Goal: Task Accomplishment & Management: Manage account settings

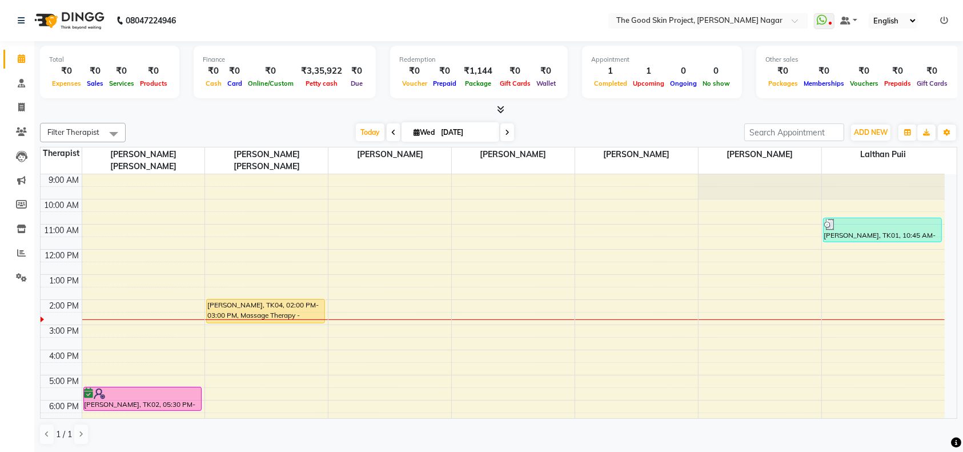
scroll to position [18, 0]
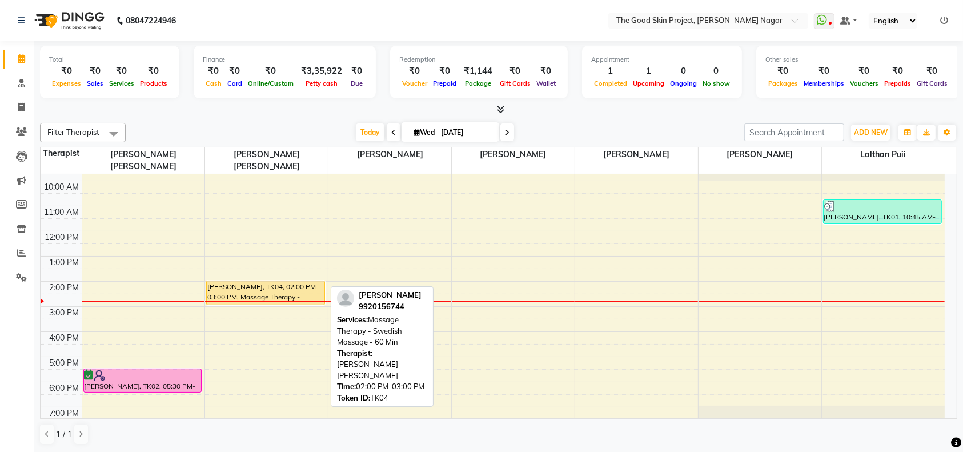
click at [248, 281] on div "[PERSON_NAME], TK04, 02:00 PM-03:00 PM, Massage Therapy - Swedish Massage - 60 …" at bounding box center [265, 292] width 117 height 23
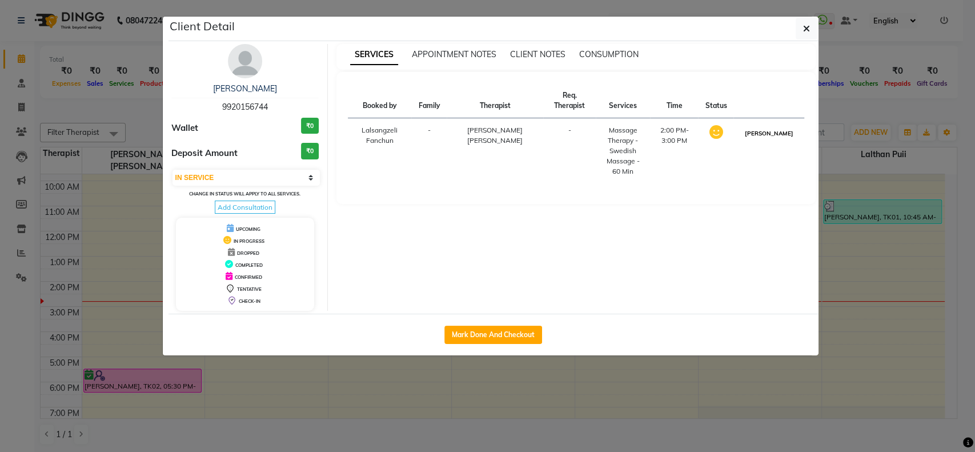
click at [772, 138] on button "[PERSON_NAME]" at bounding box center [768, 133] width 54 height 14
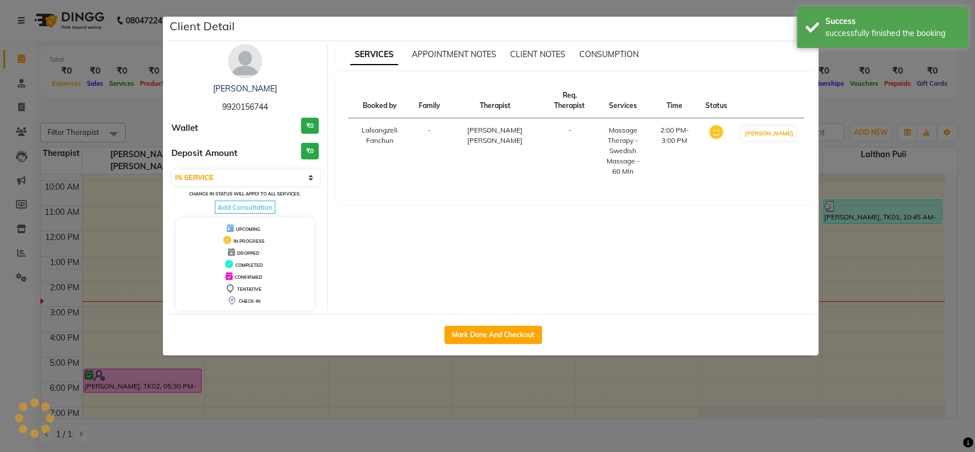
select select "3"
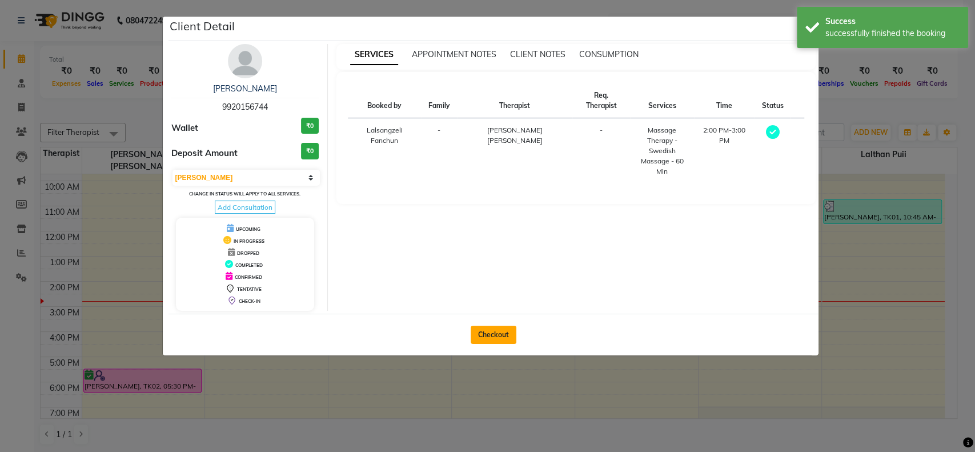
click at [488, 336] on button "Checkout" at bounding box center [494, 335] width 46 height 18
select select "service"
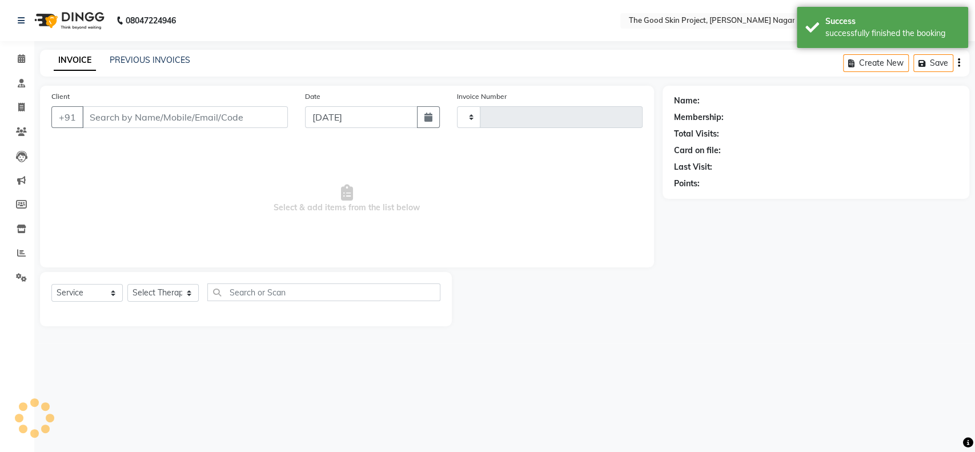
type input "0588"
select select "3005"
type input "9920156744"
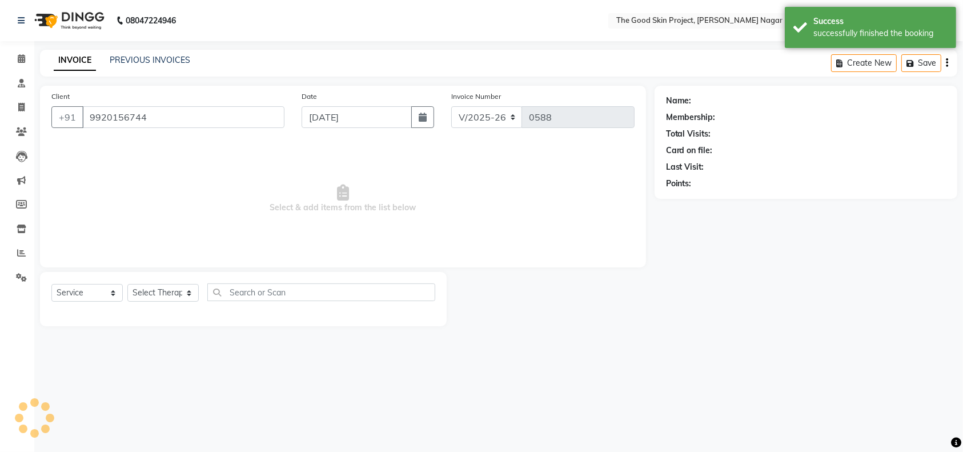
select select "45879"
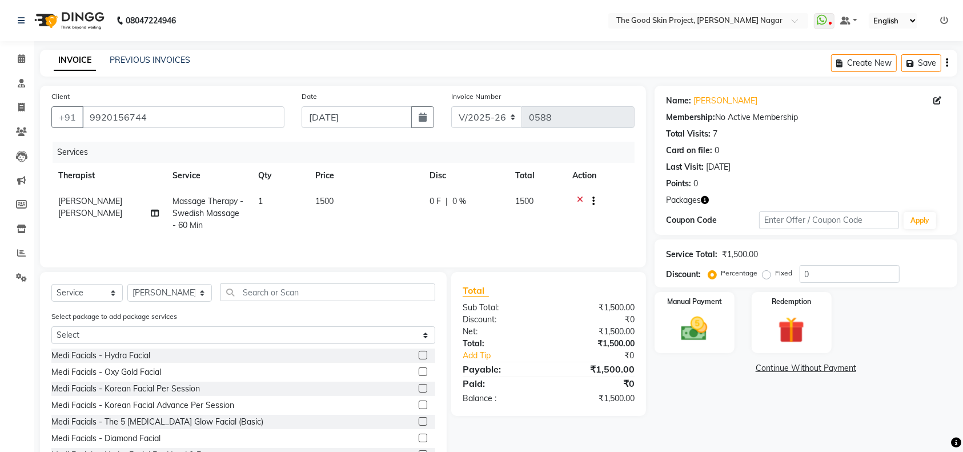
click at [581, 199] on icon at bounding box center [580, 202] width 6 height 14
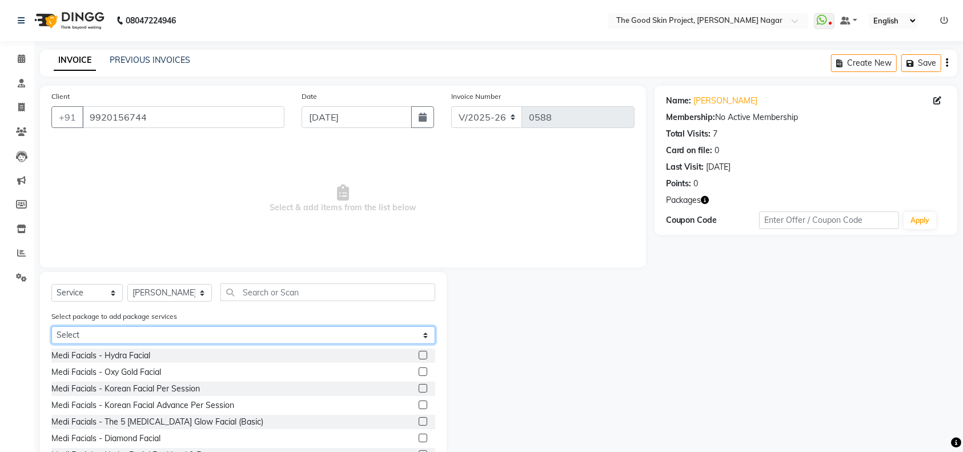
click at [426, 332] on select "Select 6+2 SWEDISH 60 MINS" at bounding box center [243, 335] width 384 height 18
select select "1: Object"
click at [51, 326] on select "Select 6+2 SWEDISH 60 MINS" at bounding box center [243, 335] width 384 height 18
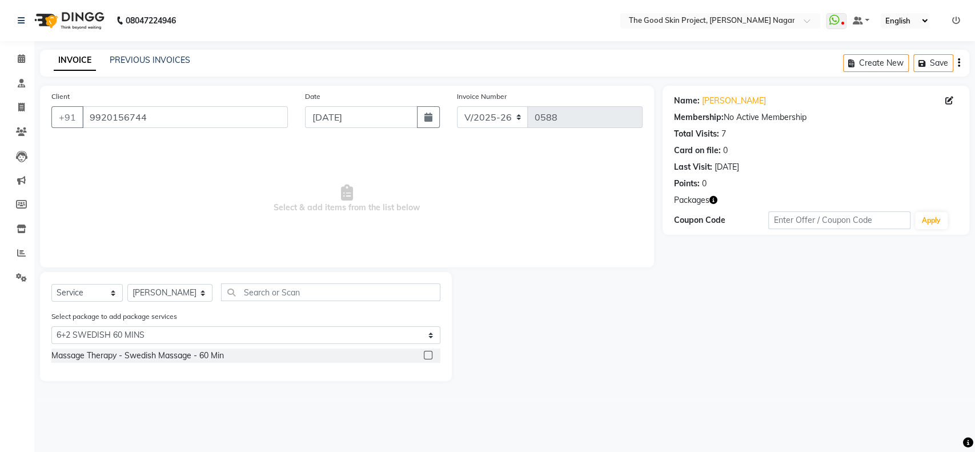
click at [429, 354] on label at bounding box center [428, 355] width 9 height 9
click at [429, 354] on input "checkbox" at bounding box center [427, 355] width 7 height 7
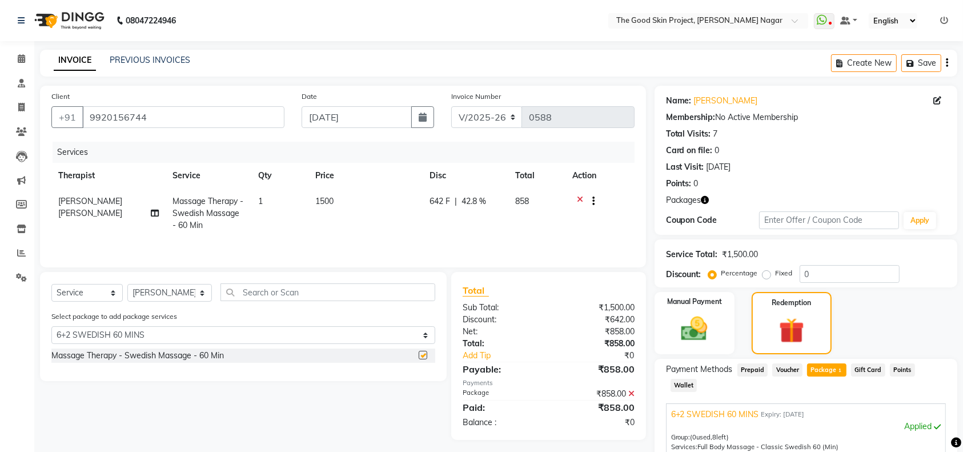
checkbox input "false"
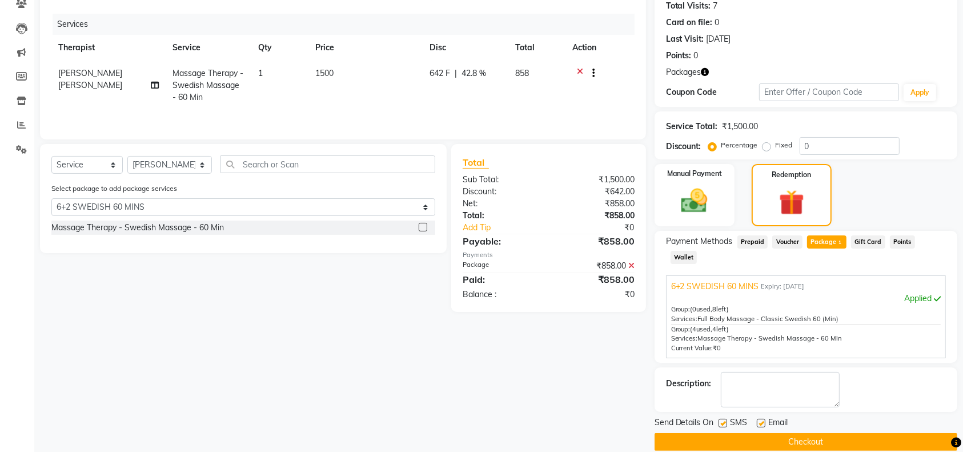
click at [722, 419] on label at bounding box center [722, 423] width 9 height 9
click at [722, 420] on input "checkbox" at bounding box center [721, 423] width 7 height 7
checkbox input "false"
click at [762, 419] on label at bounding box center [761, 423] width 9 height 9
click at [762, 420] on input "checkbox" at bounding box center [760, 423] width 7 height 7
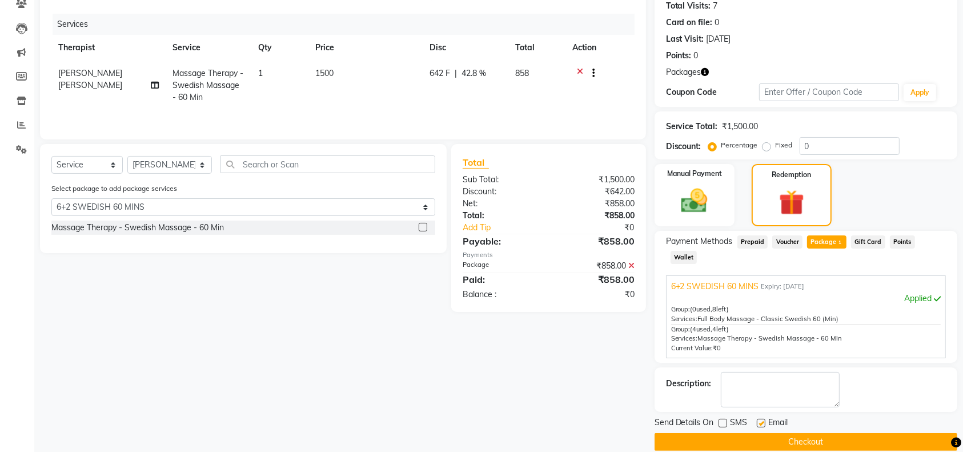
checkbox input "false"
click at [798, 433] on button "Checkout" at bounding box center [806, 442] width 303 height 18
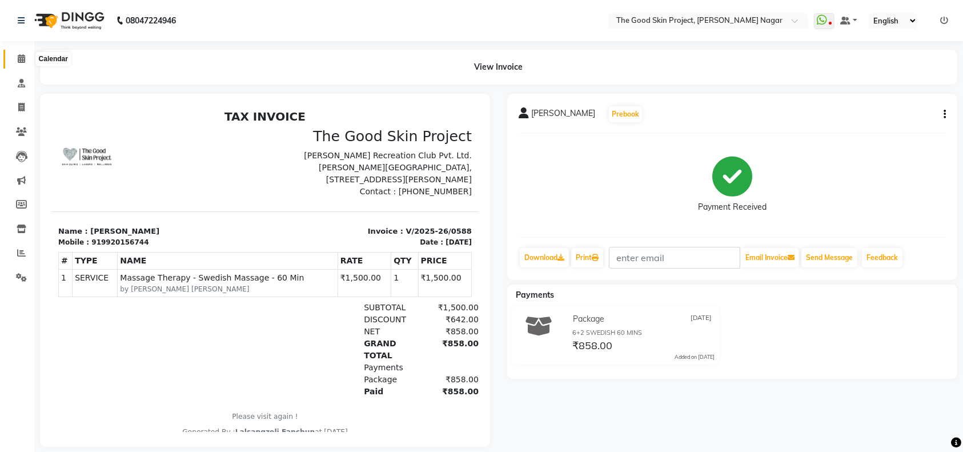
click at [23, 61] on icon at bounding box center [21, 58] width 7 height 9
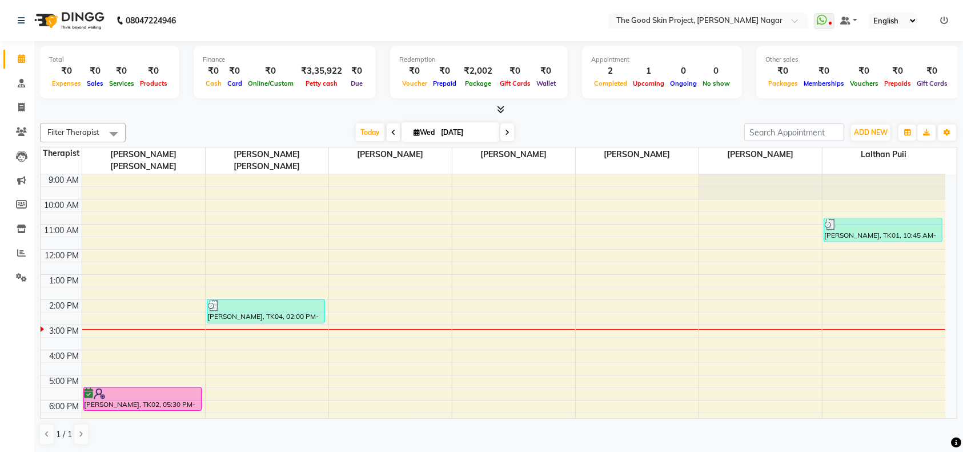
click at [117, 327] on div "9:00 AM 10:00 AM 11:00 AM 12:00 PM 1:00 PM 2:00 PM 3:00 PM 4:00 PM 5:00 PM 6:00…" at bounding box center [493, 312] width 905 height 276
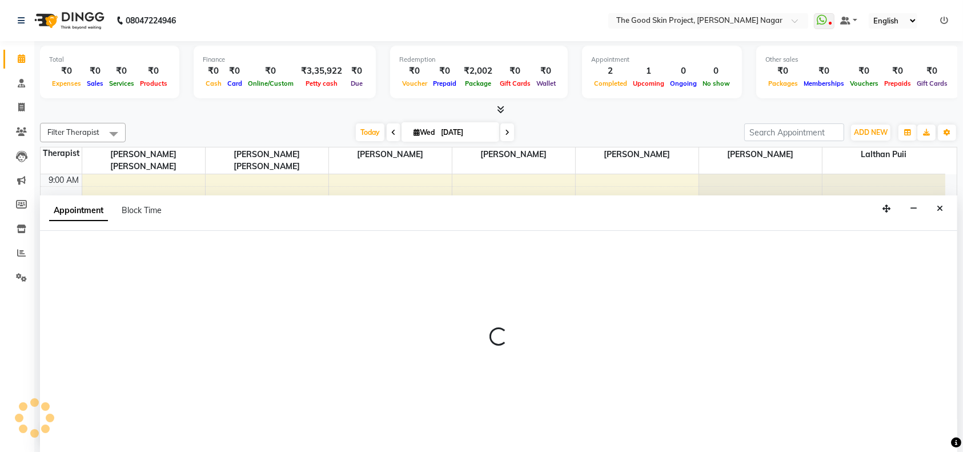
select select "45878"
select select "930"
select select "tentative"
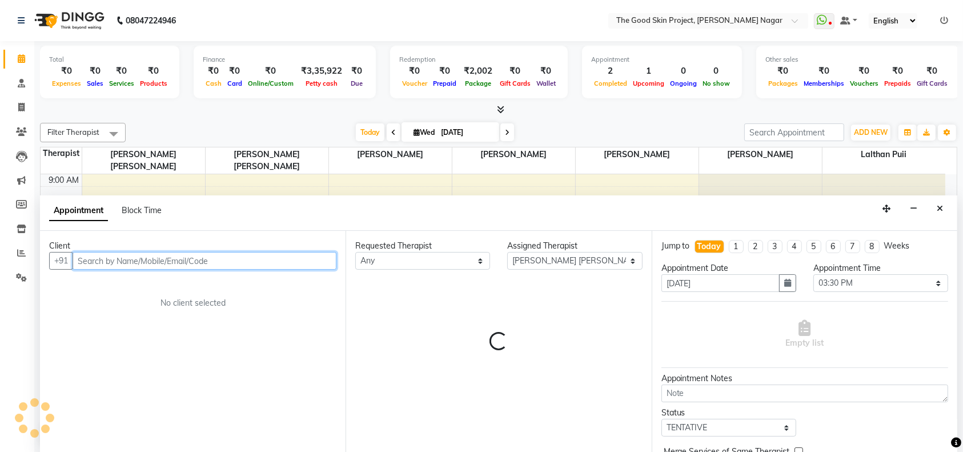
click at [231, 262] on input "text" at bounding box center [205, 261] width 264 height 18
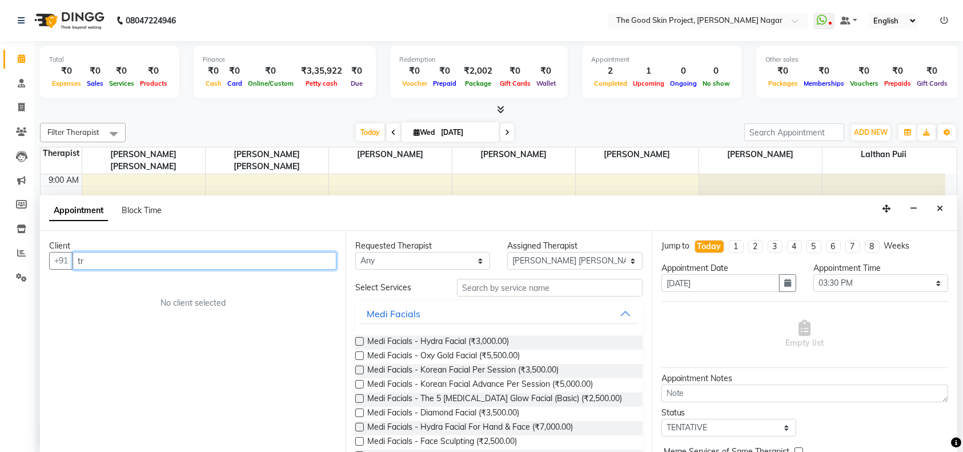
type input "t"
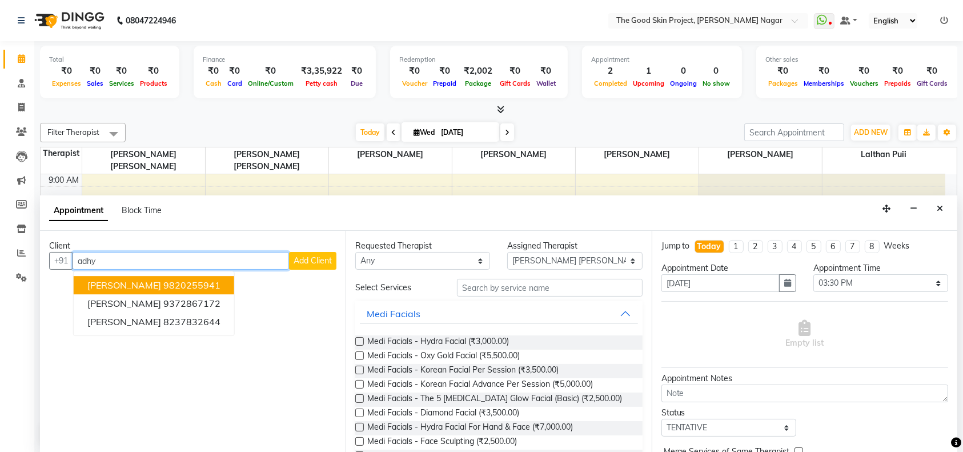
click at [187, 281] on ngb-highlight "9820255941" at bounding box center [191, 285] width 57 height 11
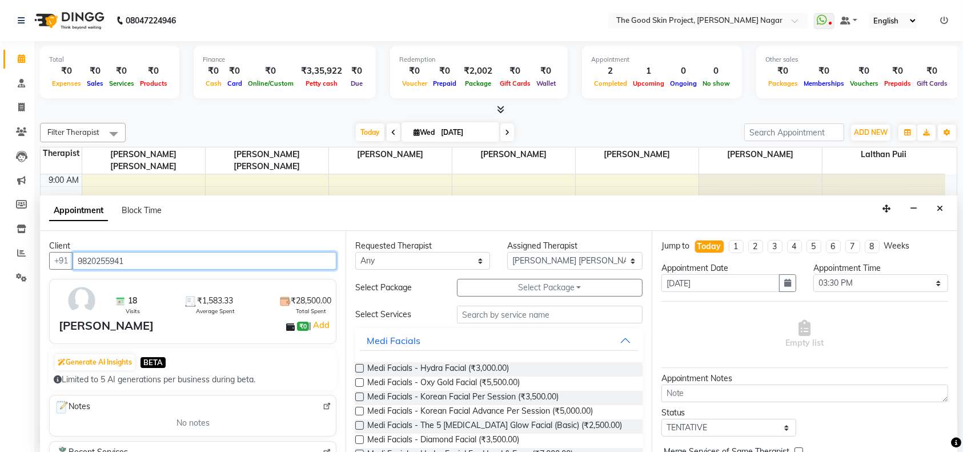
type input "9820255941"
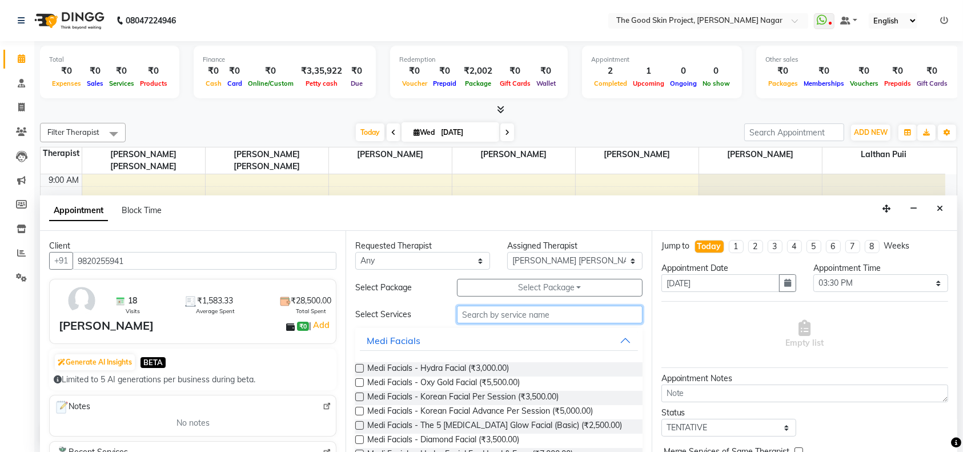
click at [507, 314] on input "text" at bounding box center [550, 315] width 186 height 18
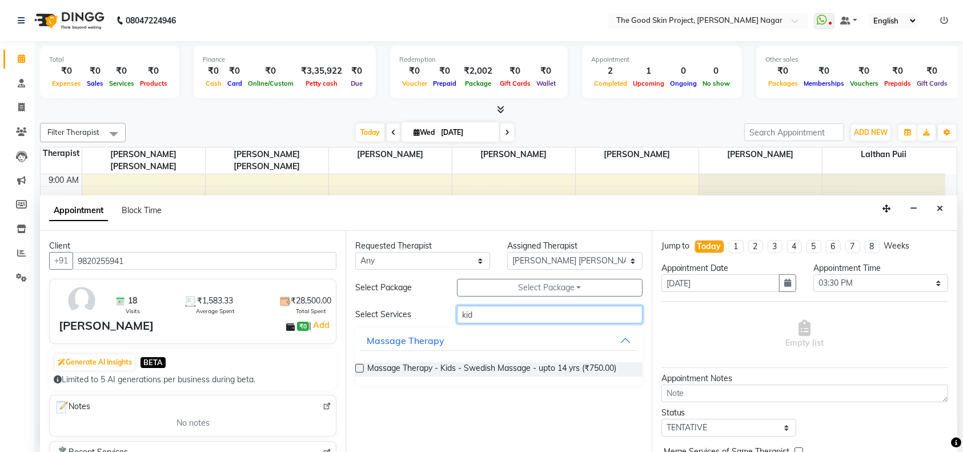
type input "kid"
click at [358, 368] on label at bounding box center [359, 368] width 9 height 9
click at [358, 368] on input "checkbox" at bounding box center [358, 369] width 7 height 7
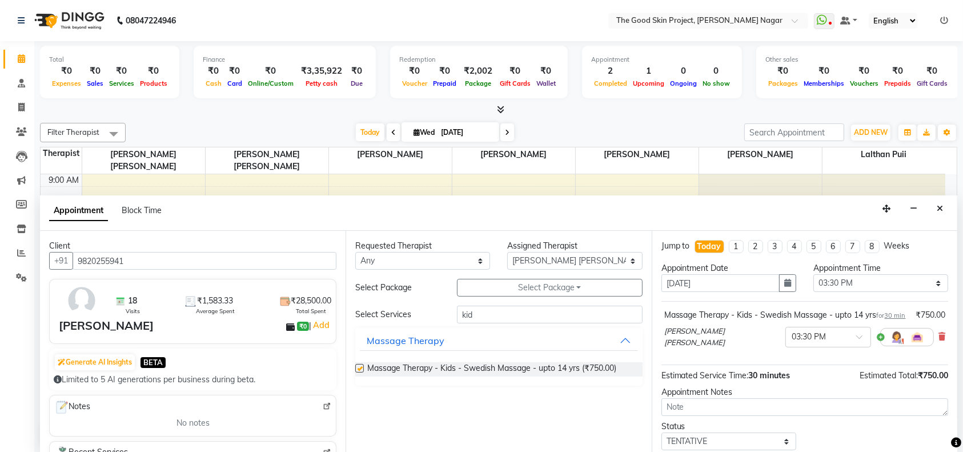
checkbox input "false"
click at [856, 346] on span at bounding box center [863, 340] width 14 height 12
click at [786, 376] on div "03:15 PM" at bounding box center [828, 367] width 85 height 21
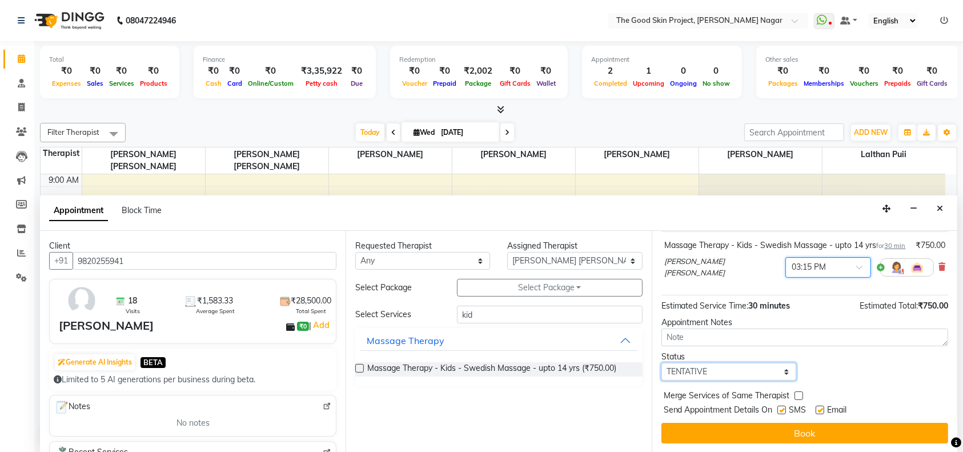
click at [777, 370] on select "Select TENTATIVE CONFIRM CHECK-IN UPCOMING" at bounding box center [728, 372] width 135 height 18
select select "confirm booking"
click at [661, 363] on select "Select TENTATIVE CONFIRM CHECK-IN UPCOMING" at bounding box center [728, 372] width 135 height 18
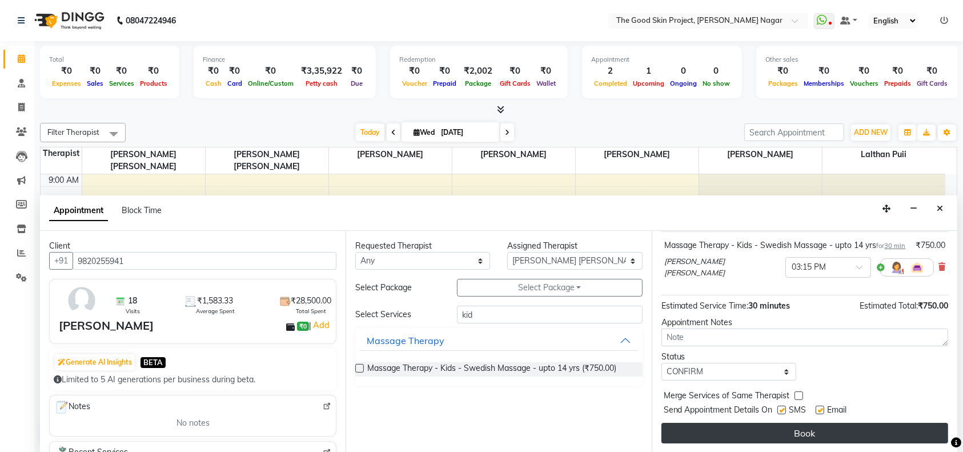
click at [799, 428] on button "Book" at bounding box center [804, 433] width 287 height 21
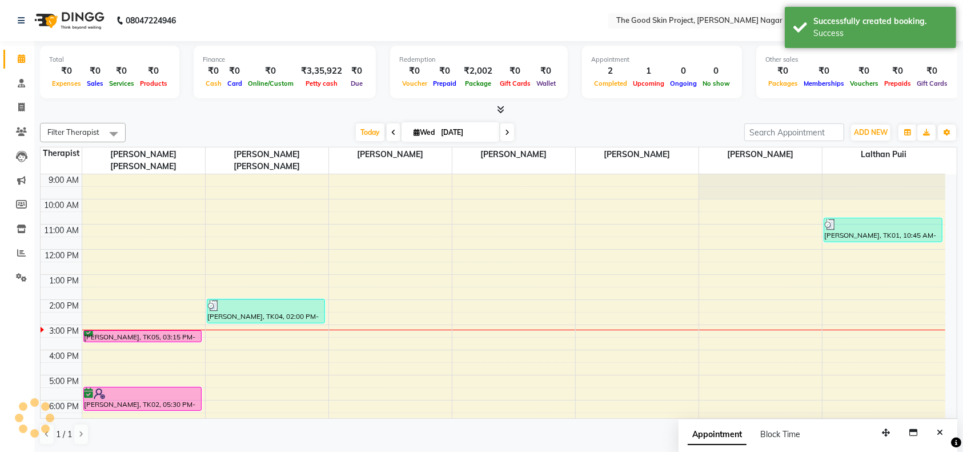
scroll to position [0, 0]
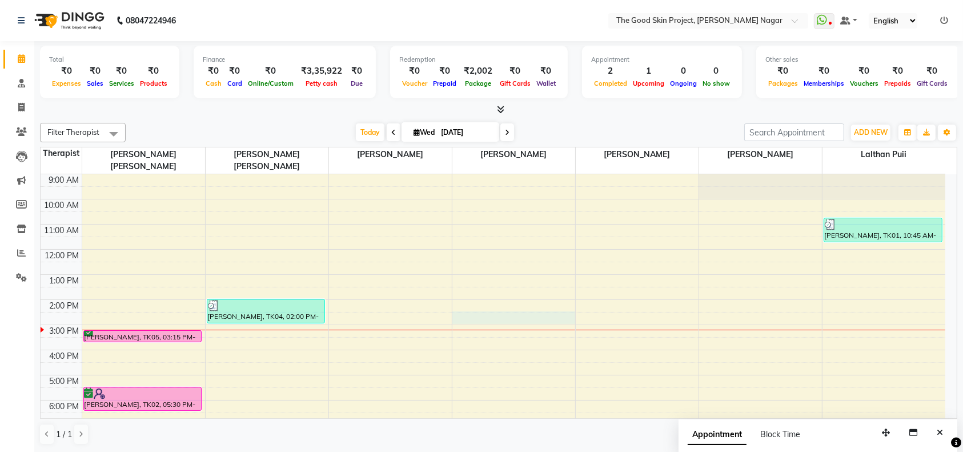
click at [503, 309] on div "9:00 AM 10:00 AM 11:00 AM 12:00 PM 1:00 PM 2:00 PM 3:00 PM 4:00 PM 5:00 PM 6:00…" at bounding box center [493, 312] width 905 height 276
select select "45883"
select select "870"
select select "tentative"
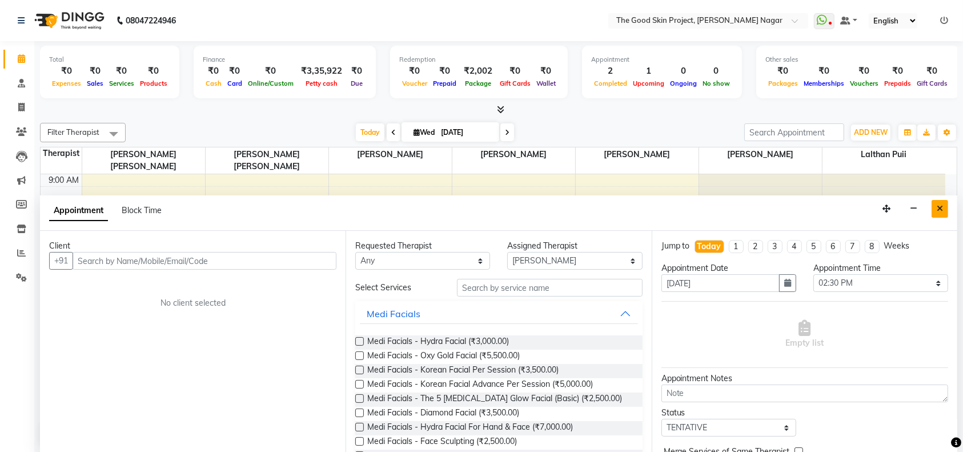
click at [941, 208] on icon "Close" at bounding box center [940, 208] width 6 height 8
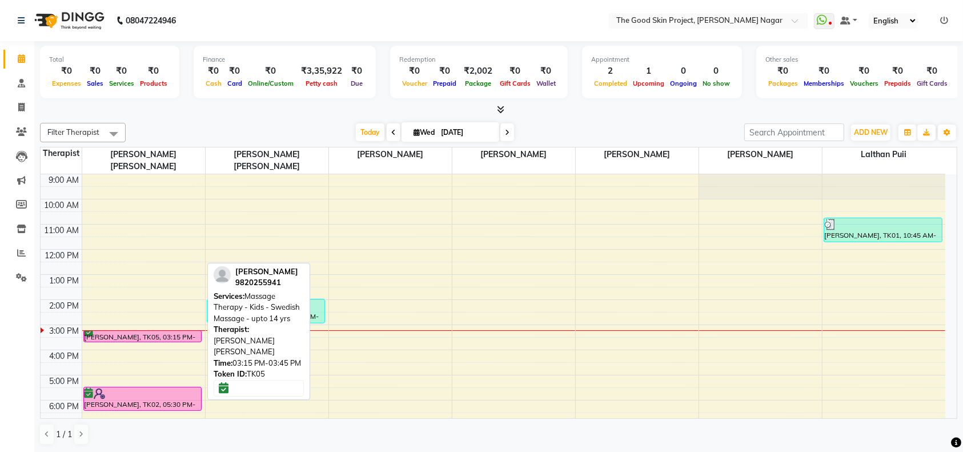
click at [183, 331] on div "[PERSON_NAME], TK05, 03:15 PM-03:45 PM, Massage Therapy - Kids - Swedish Massag…" at bounding box center [143, 336] width 118 height 11
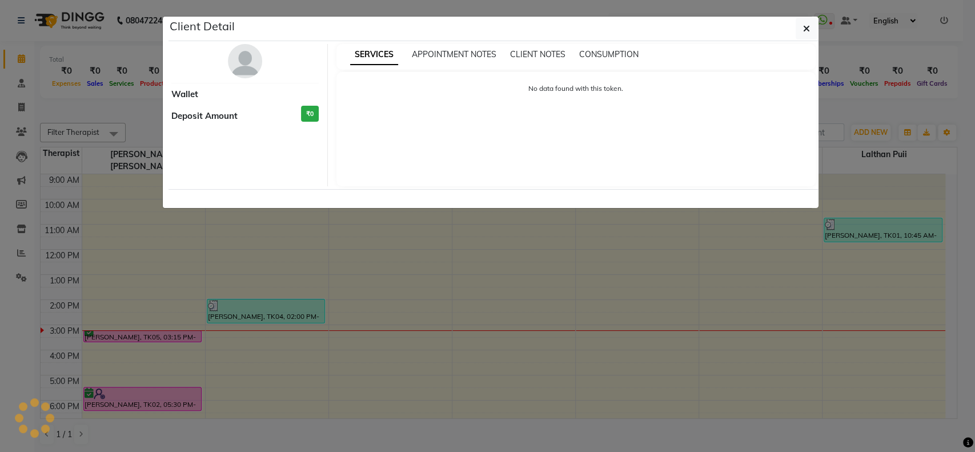
select select "6"
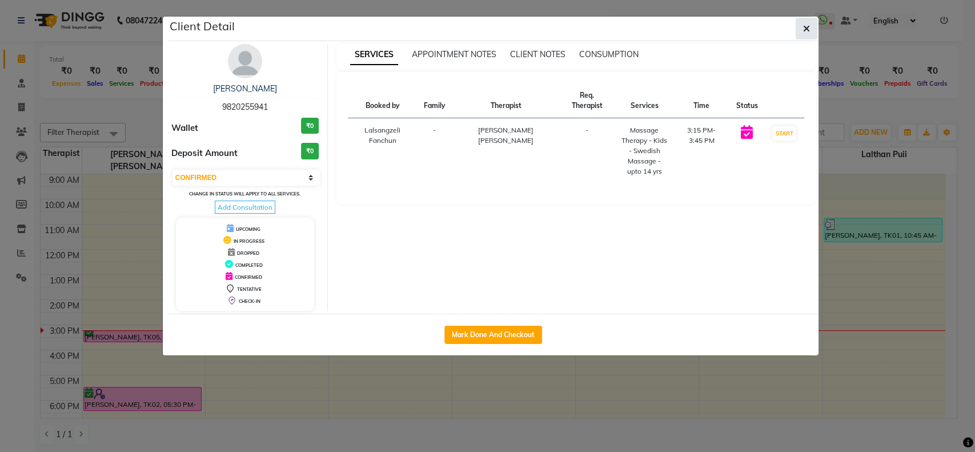
click at [806, 31] on icon "button" at bounding box center [806, 28] width 7 height 9
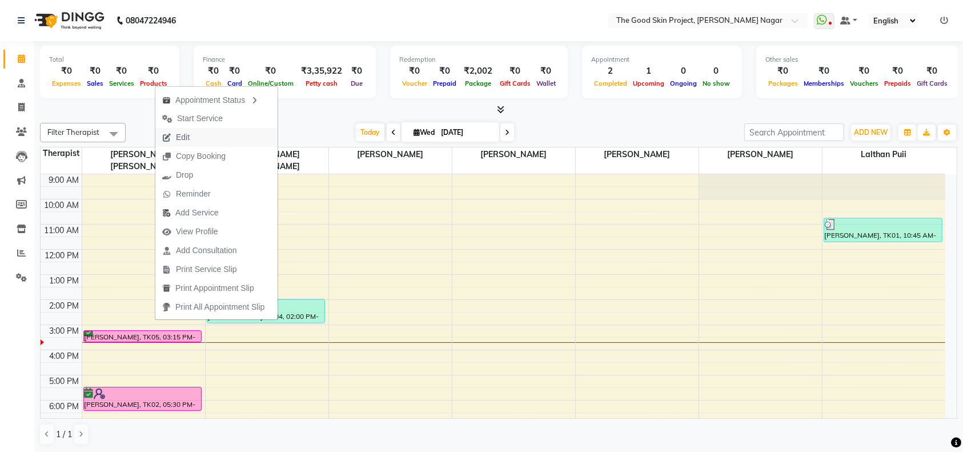
click at [196, 134] on span "Edit" at bounding box center [175, 137] width 41 height 19
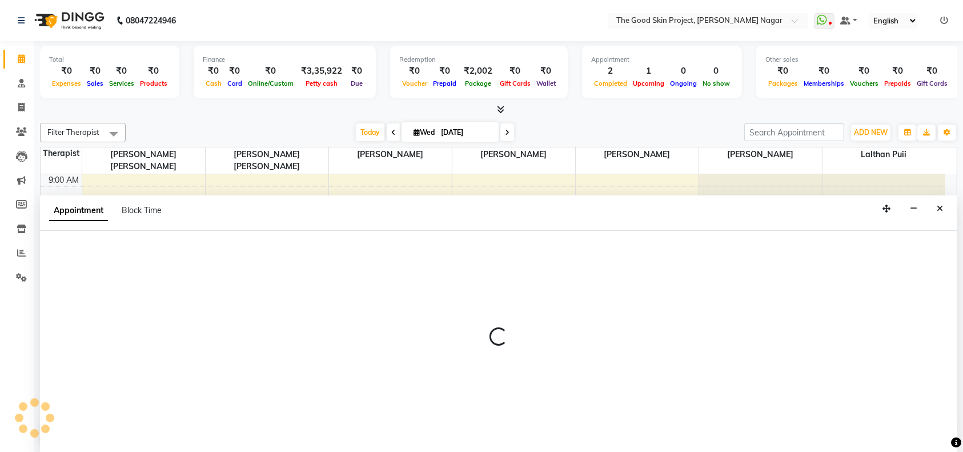
select select "confirm booking"
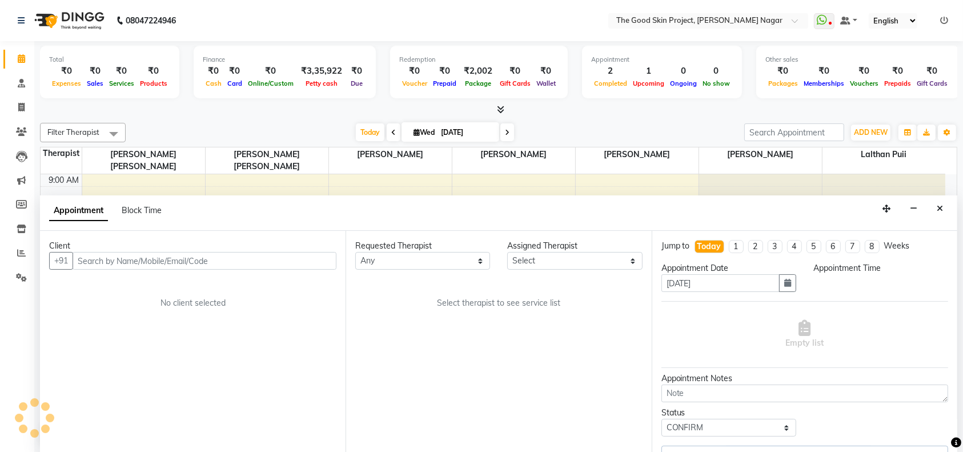
select select "45878"
select select "915"
select select "588"
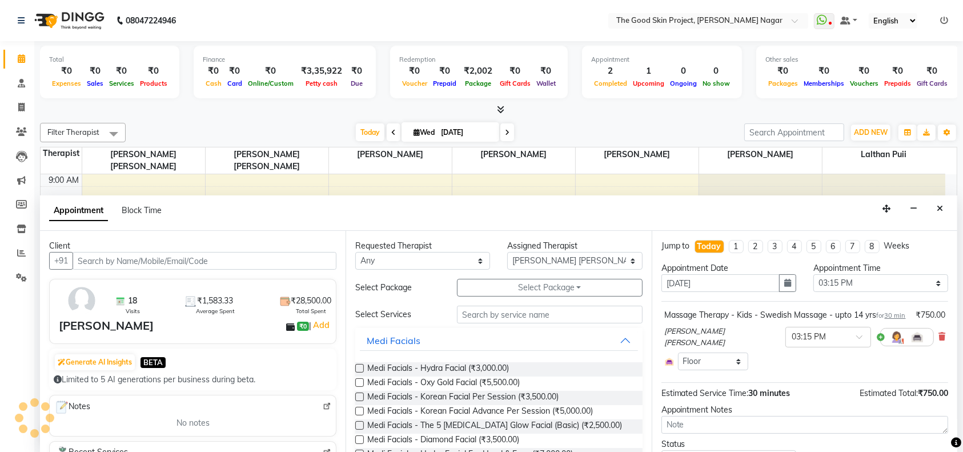
scroll to position [18, 0]
click at [856, 346] on span at bounding box center [863, 340] width 14 height 12
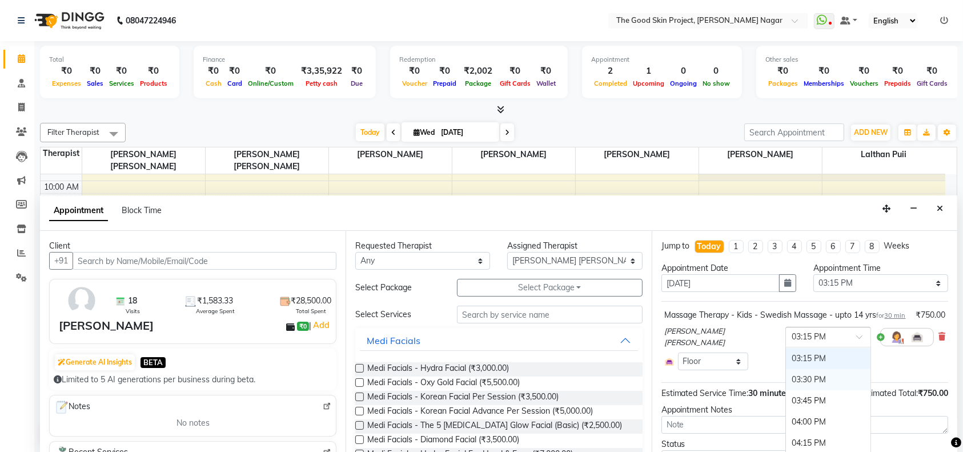
click at [786, 387] on div "03:30 PM" at bounding box center [828, 379] width 85 height 21
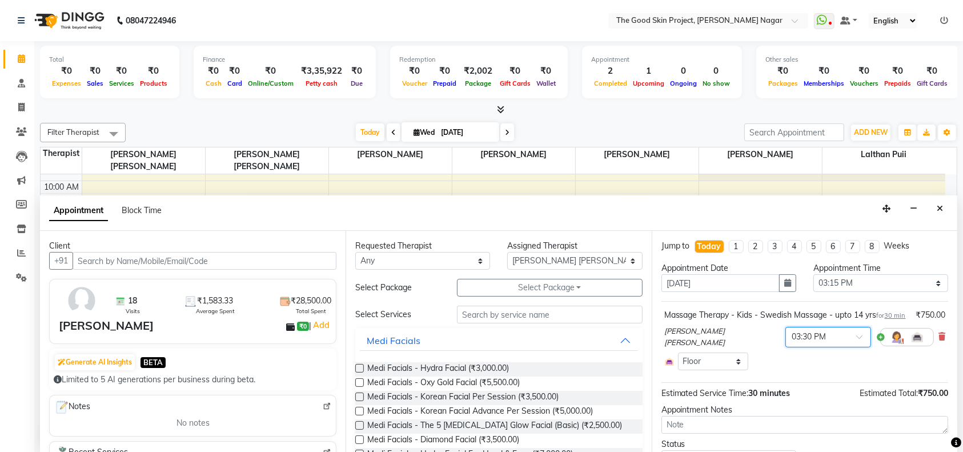
scroll to position [64, 0]
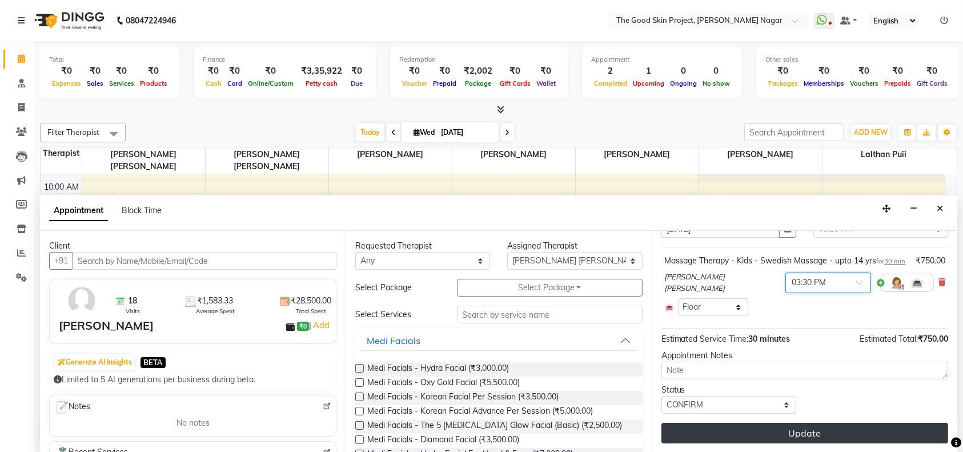
click at [744, 433] on button "Update" at bounding box center [804, 433] width 287 height 21
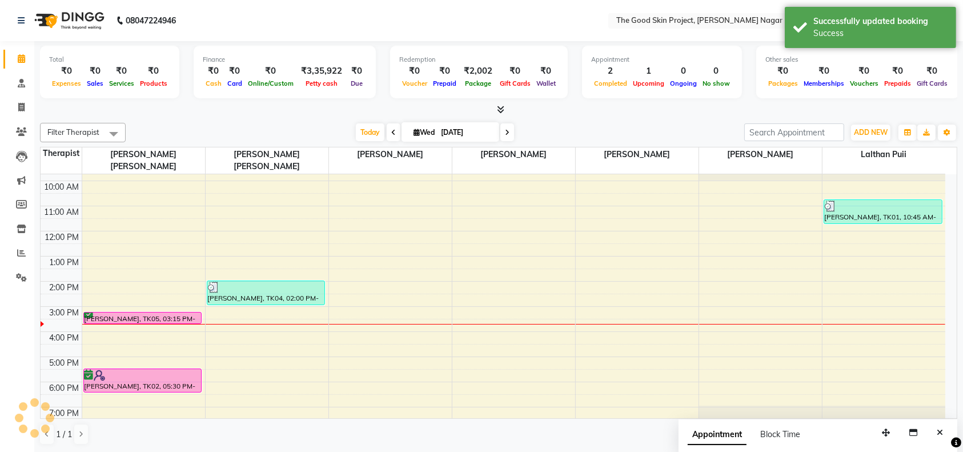
scroll to position [0, 0]
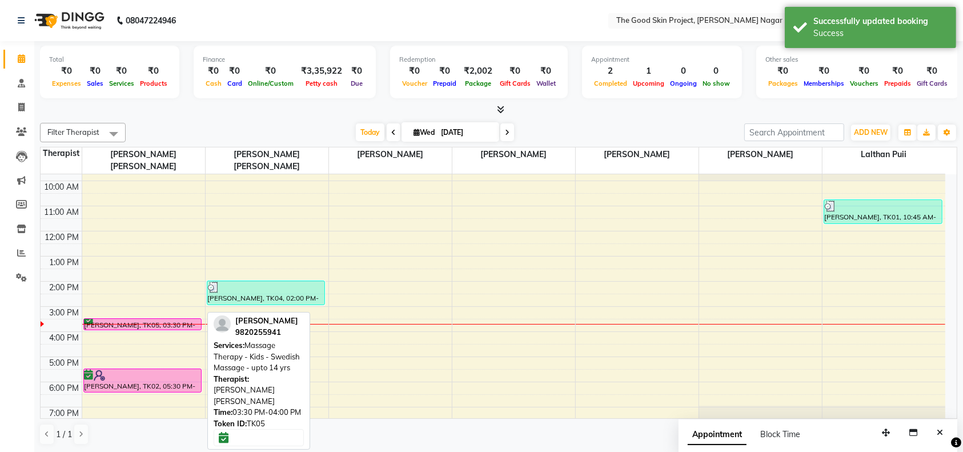
click at [174, 319] on div "[PERSON_NAME], TK05, 03:30 PM-04:00 PM, Massage Therapy - Kids - Swedish Massag…" at bounding box center [143, 324] width 118 height 11
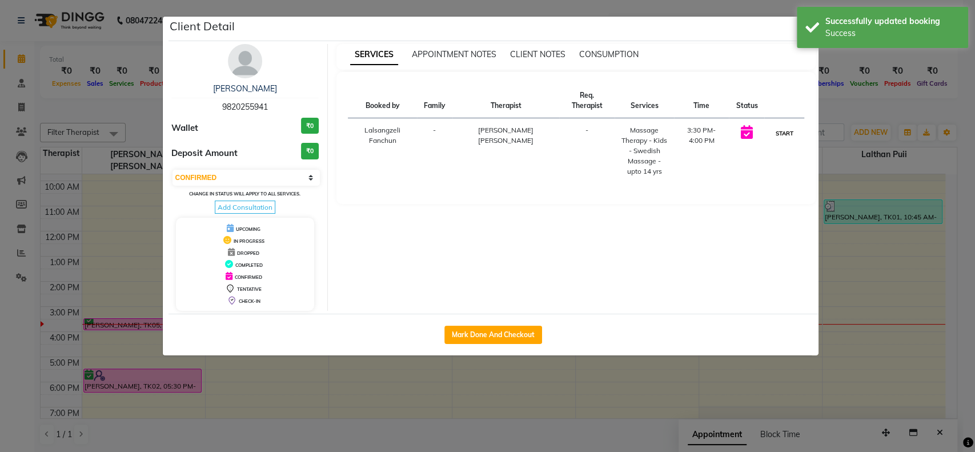
click at [790, 130] on button "START" at bounding box center [783, 133] width 23 height 14
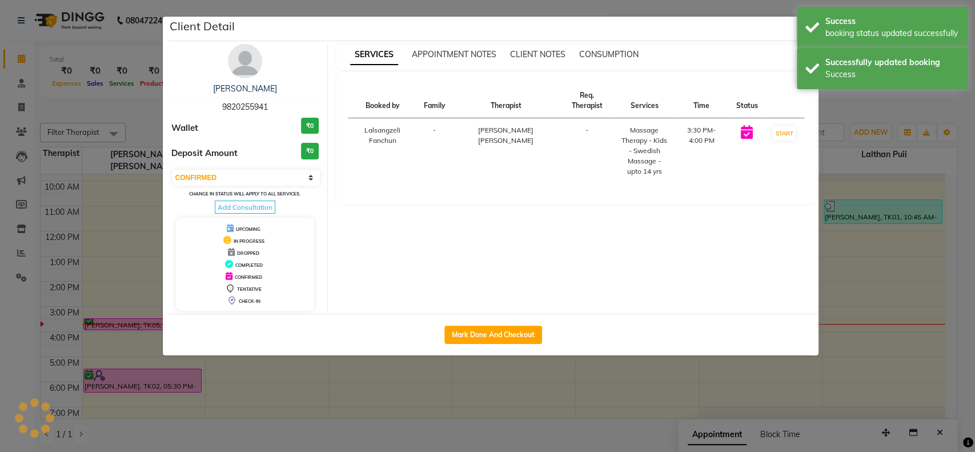
select select "1"
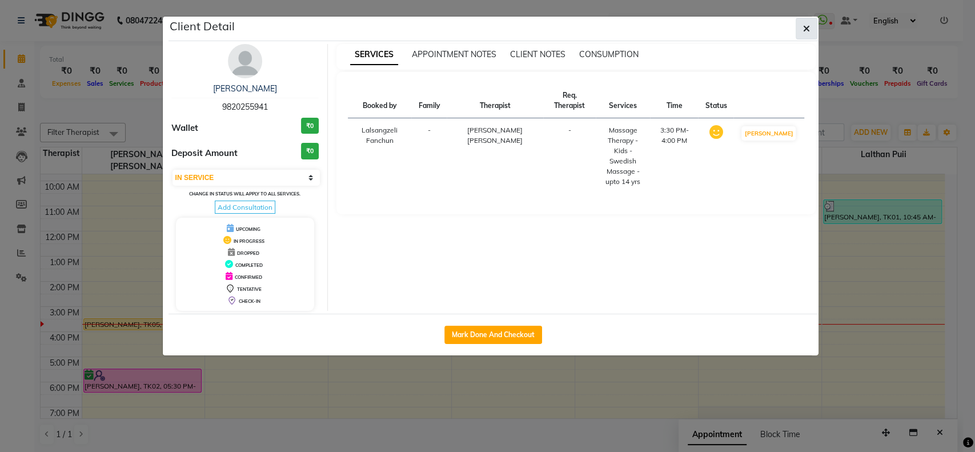
drag, startPoint x: 804, startPoint y: 23, endPoint x: 974, endPoint y: 209, distance: 251.9
click at [804, 25] on span "button" at bounding box center [806, 28] width 7 height 11
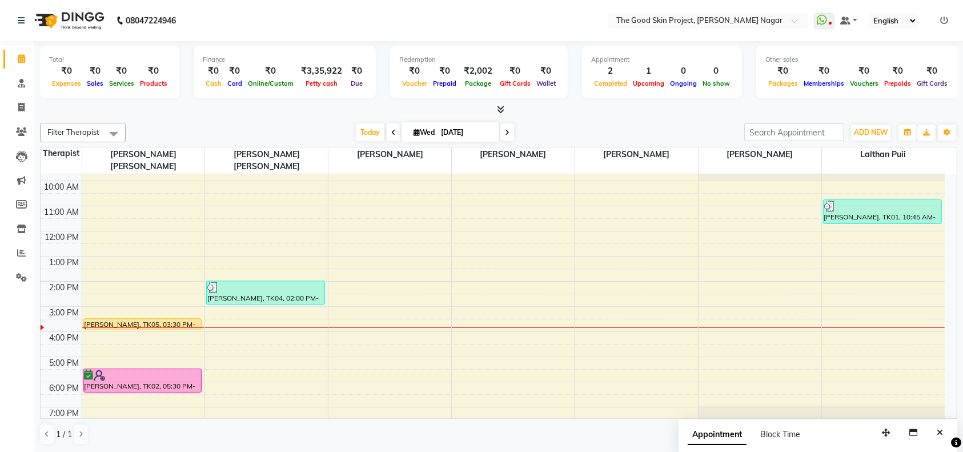
click at [509, 134] on span at bounding box center [507, 132] width 14 height 18
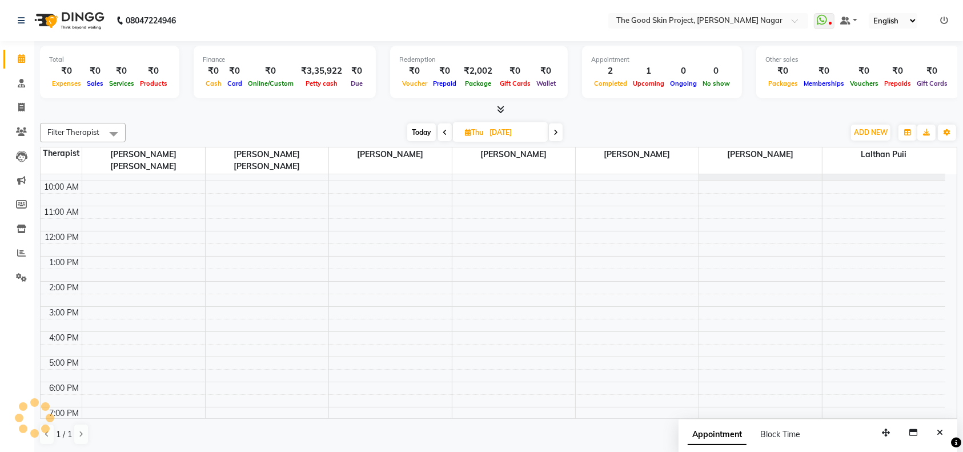
scroll to position [18, 0]
click at [446, 129] on span at bounding box center [445, 132] width 14 height 18
type input "[DATE]"
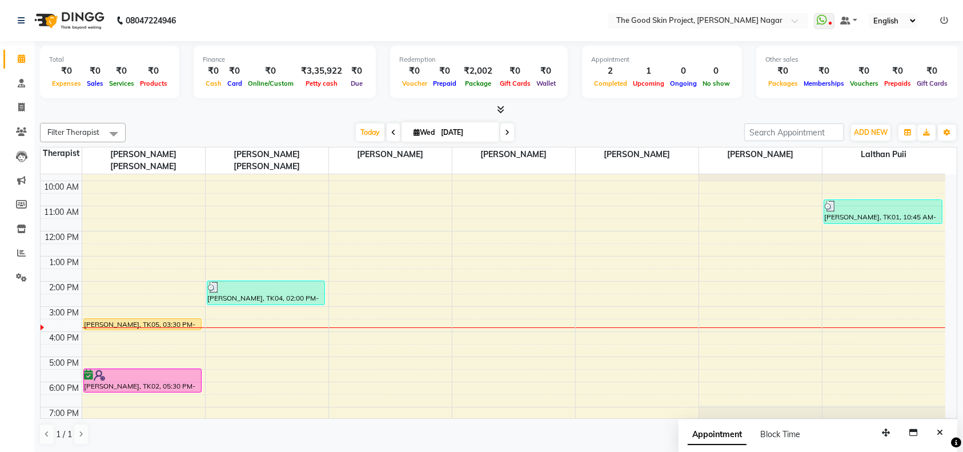
scroll to position [0, 0]
click at [269, 312] on div "9:00 AM 10:00 AM 11:00 AM 12:00 PM 1:00 PM 2:00 PM 3:00 PM 4:00 PM 5:00 PM 6:00…" at bounding box center [493, 294] width 905 height 276
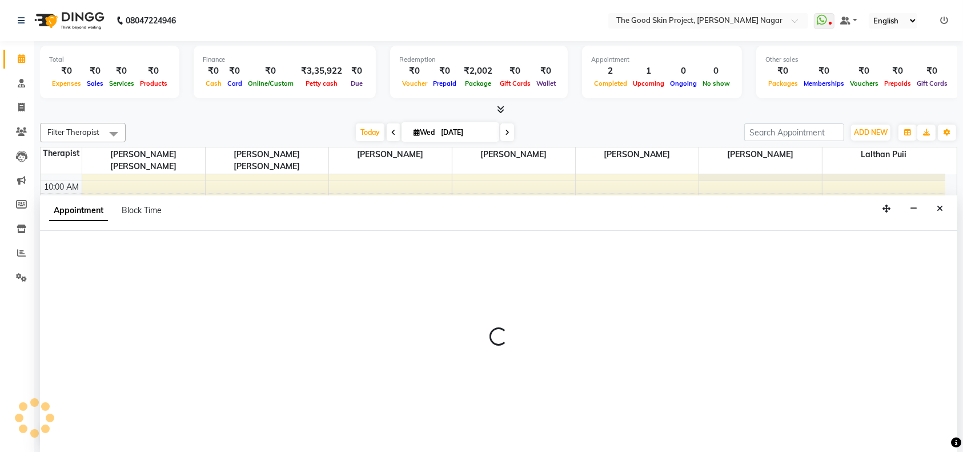
select select "45879"
select select "930"
select select "tentative"
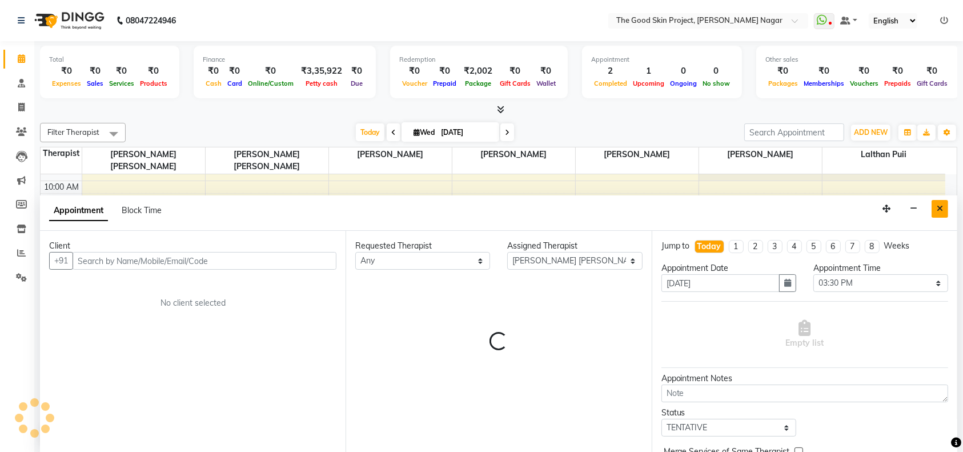
click at [940, 208] on icon "Close" at bounding box center [940, 208] width 6 height 8
